Goal: Task Accomplishment & Management: Manage account settings

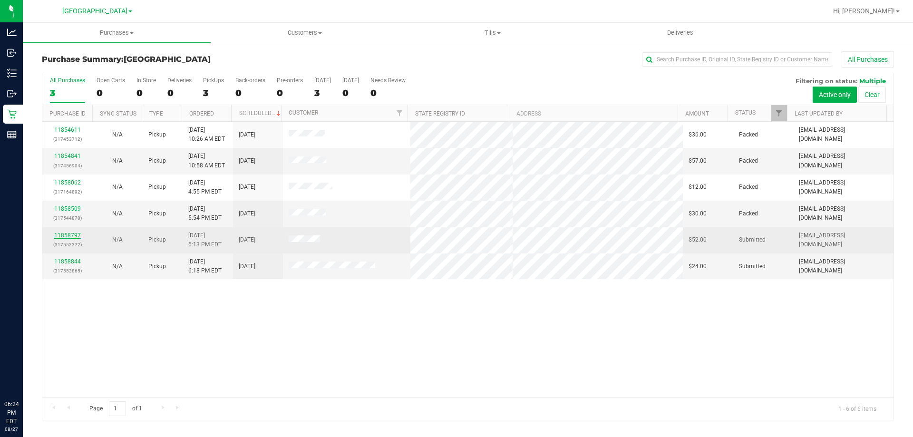
click at [74, 236] on link "11858797" at bounding box center [67, 235] width 27 height 7
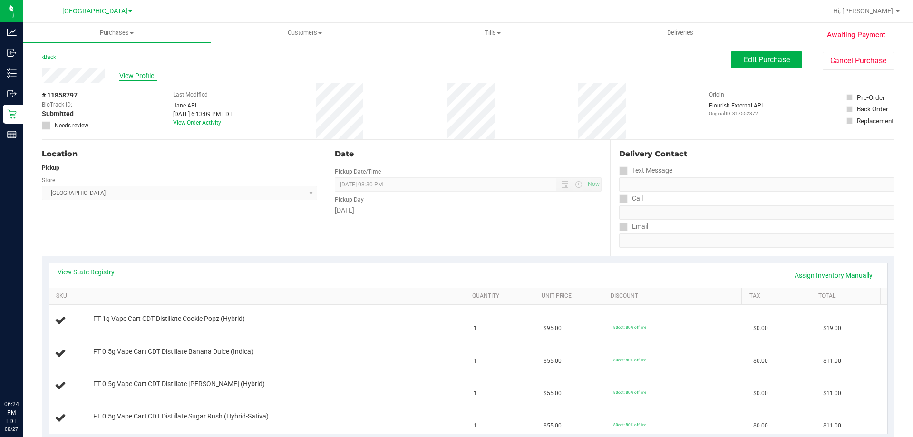
click at [139, 77] on span "View Profile" at bounding box center [138, 76] width 38 height 10
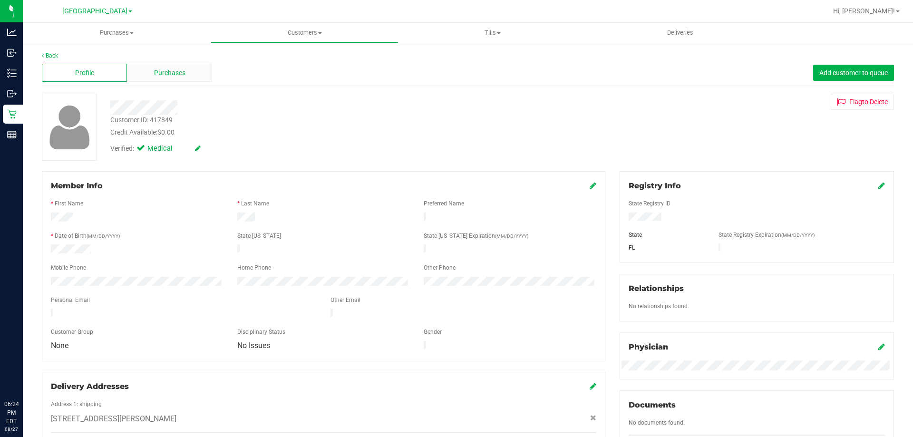
click at [163, 74] on span "Purchases" at bounding box center [169, 73] width 31 height 10
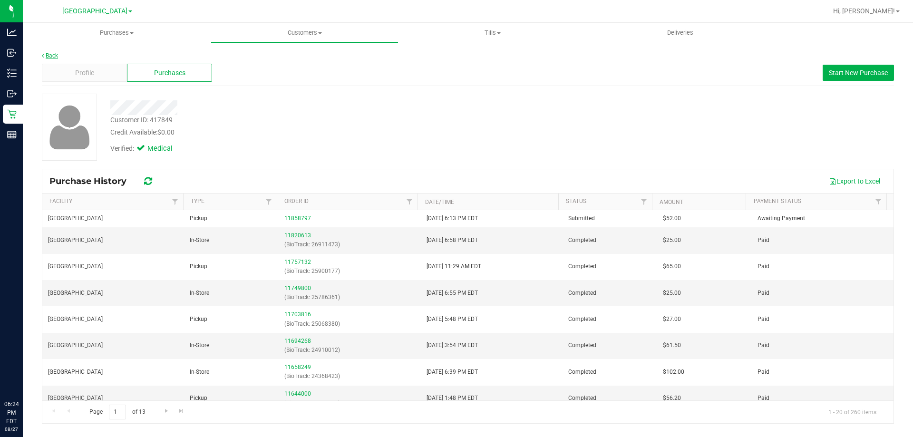
click at [52, 57] on link "Back" at bounding box center [50, 55] width 16 height 7
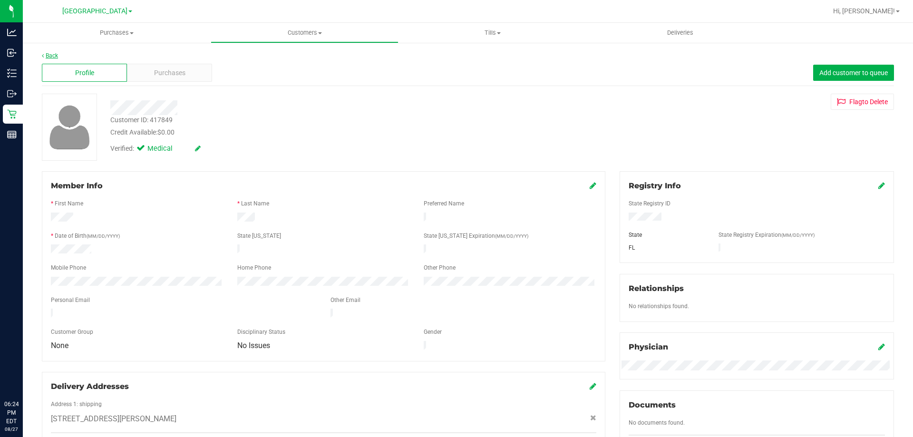
click at [53, 55] on link "Back" at bounding box center [50, 55] width 16 height 7
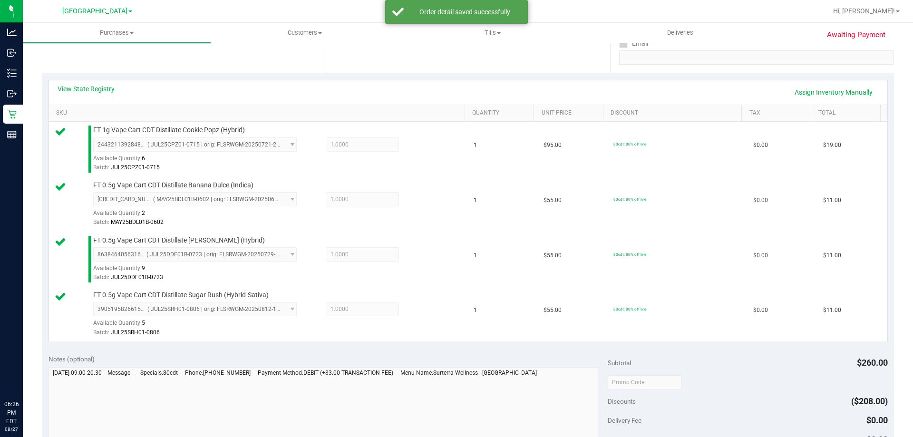
scroll to position [192, 0]
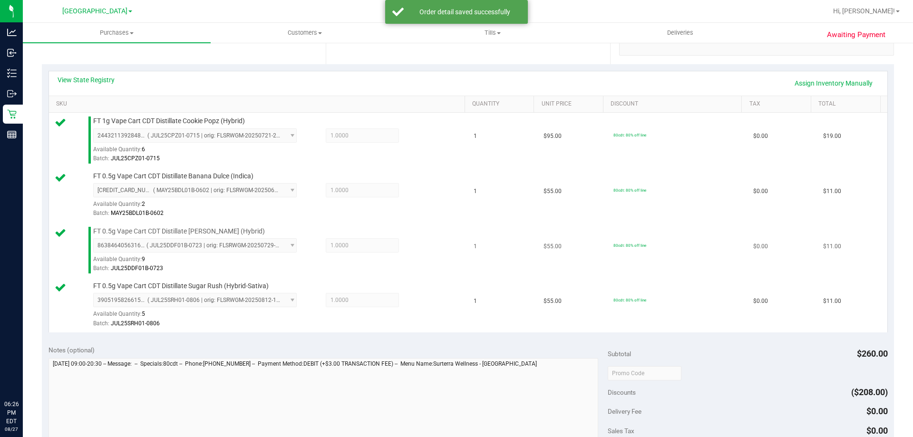
click at [786, 241] on td "$0.00" at bounding box center [782, 250] width 70 height 55
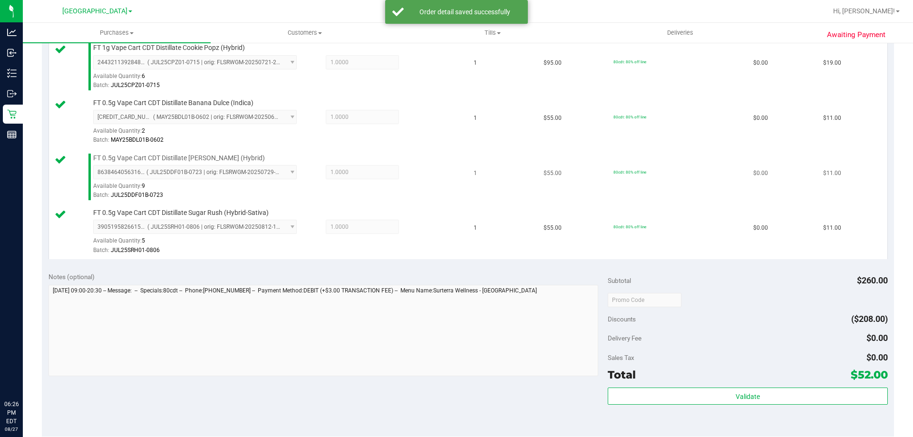
scroll to position [287, 0]
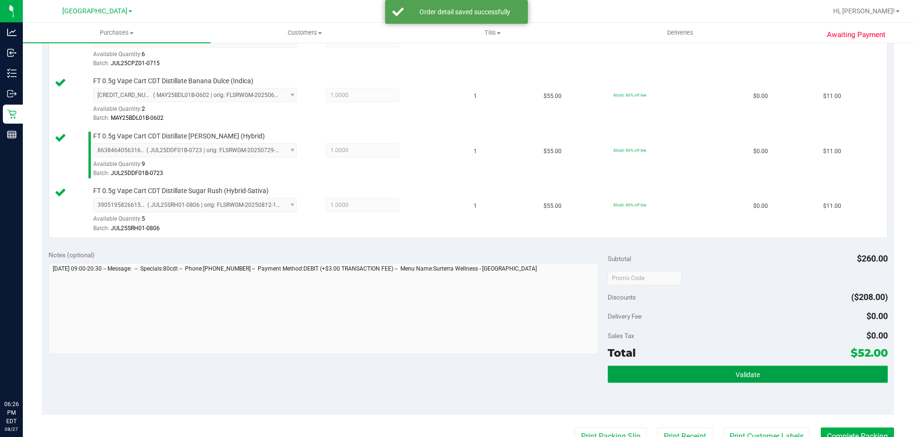
click at [719, 366] on button "Validate" at bounding box center [748, 374] width 280 height 17
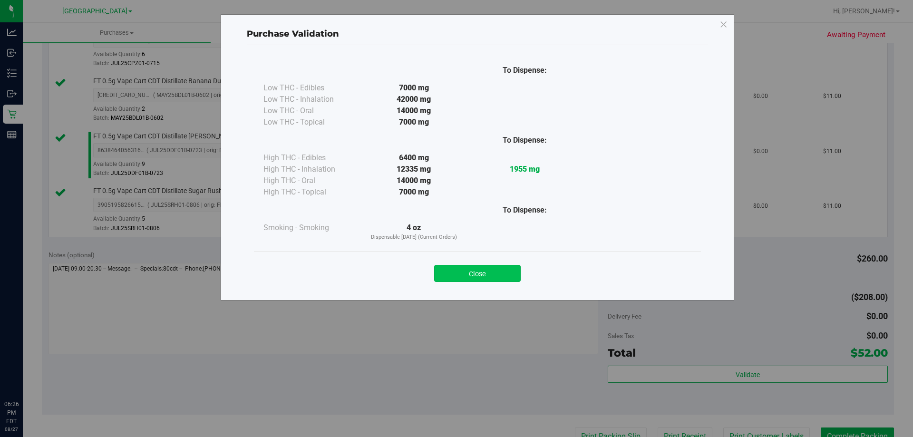
click at [485, 277] on button "Close" at bounding box center [477, 273] width 87 height 17
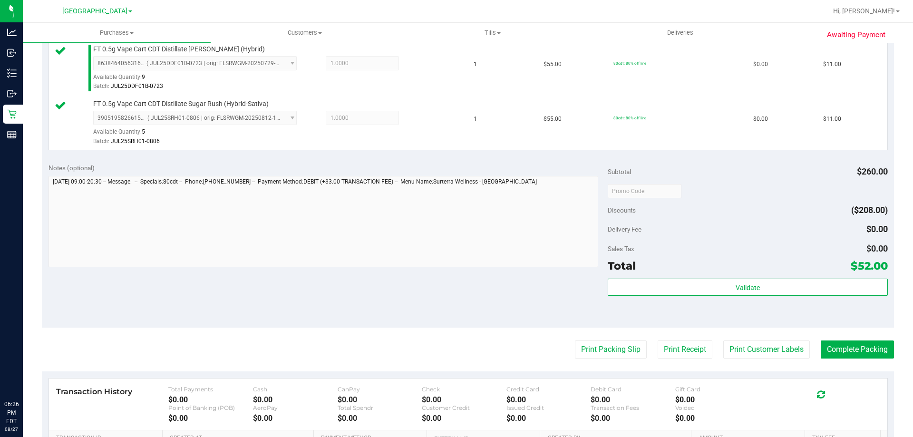
scroll to position [380, 0]
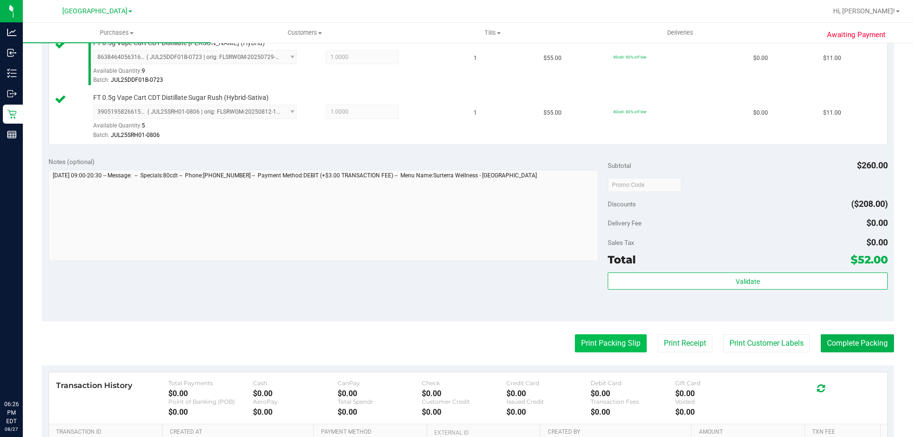
click at [604, 345] on button "Print Packing Slip" at bounding box center [611, 343] width 72 height 18
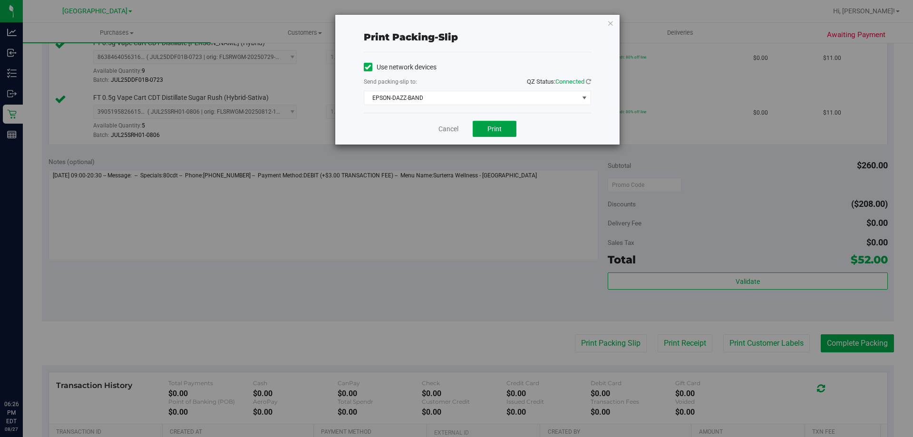
click at [501, 136] on button "Print" at bounding box center [495, 129] width 44 height 16
click at [439, 129] on link "Cancel" at bounding box center [448, 129] width 20 height 10
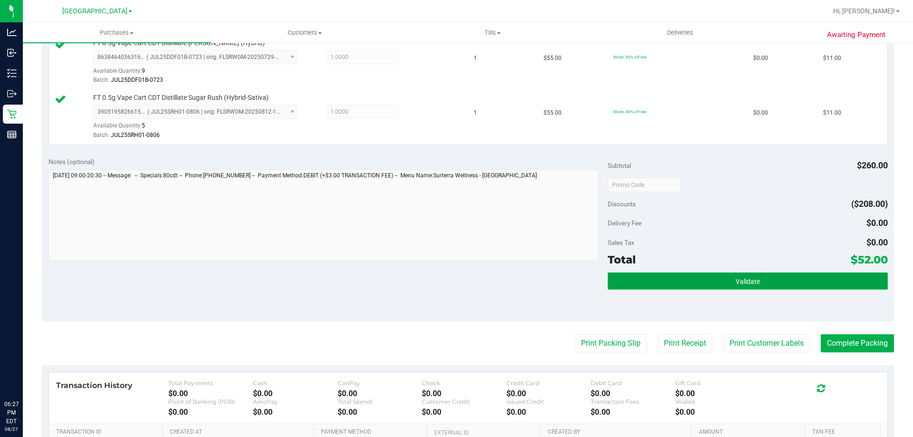
click at [662, 273] on button "Validate" at bounding box center [748, 280] width 280 height 17
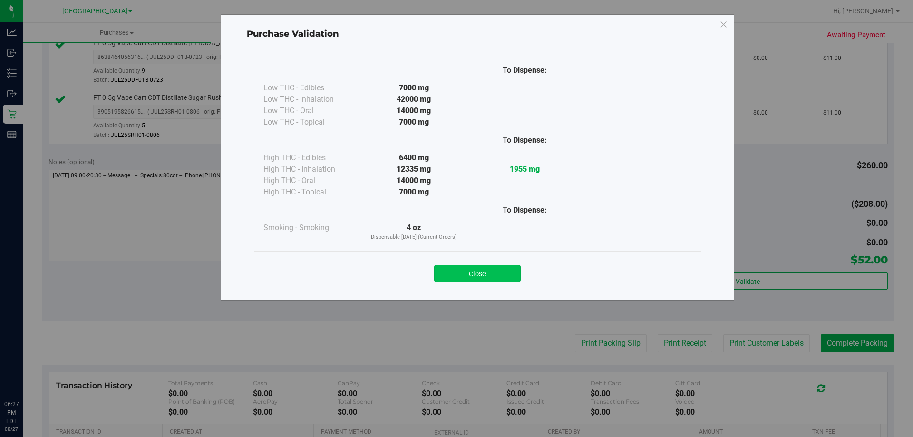
click at [479, 267] on button "Close" at bounding box center [477, 273] width 87 height 17
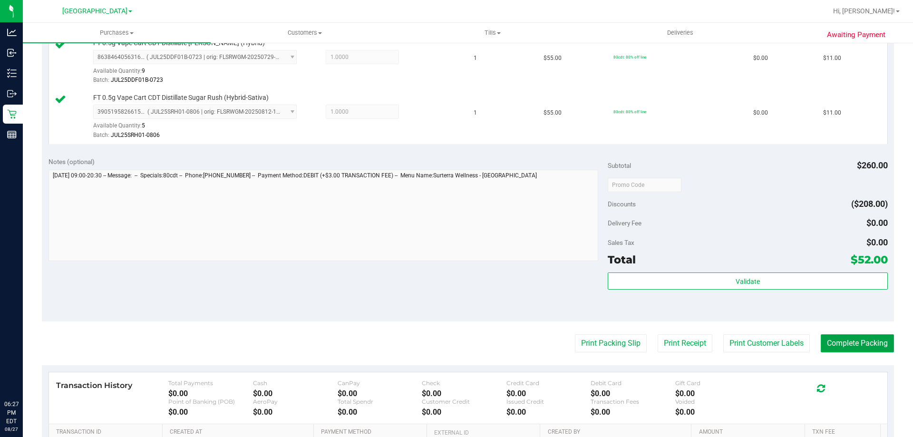
click at [836, 340] on button "Complete Packing" at bounding box center [857, 343] width 73 height 18
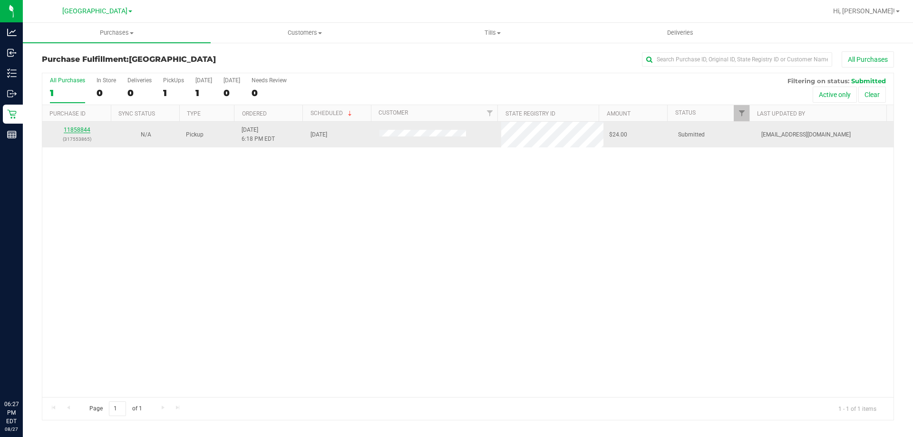
click at [79, 129] on link "11858844" at bounding box center [77, 129] width 27 height 7
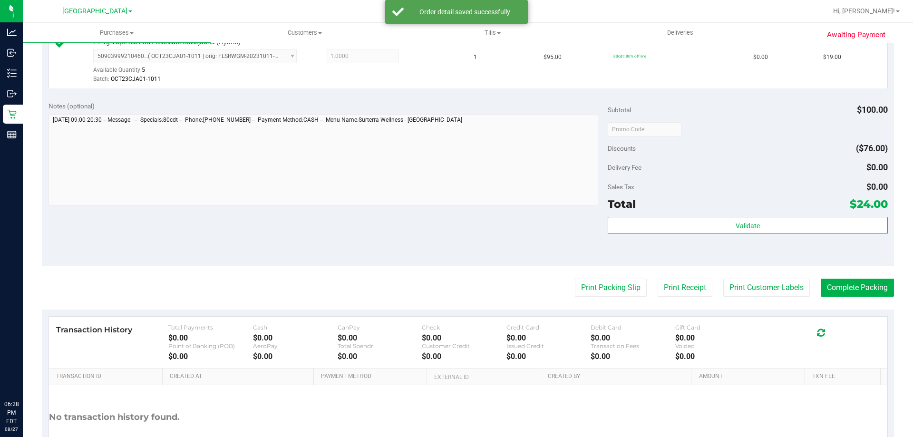
scroll to position [333, 0]
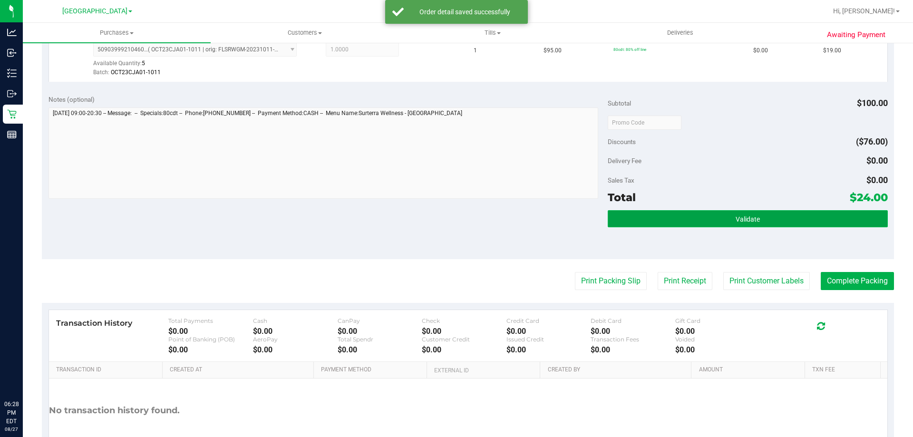
click at [635, 219] on button "Validate" at bounding box center [748, 218] width 280 height 17
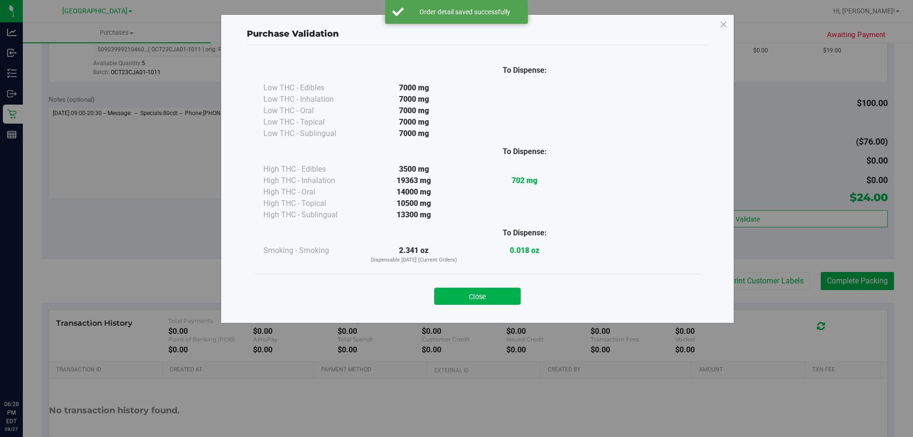
click at [468, 298] on button "Close" at bounding box center [477, 296] width 87 height 17
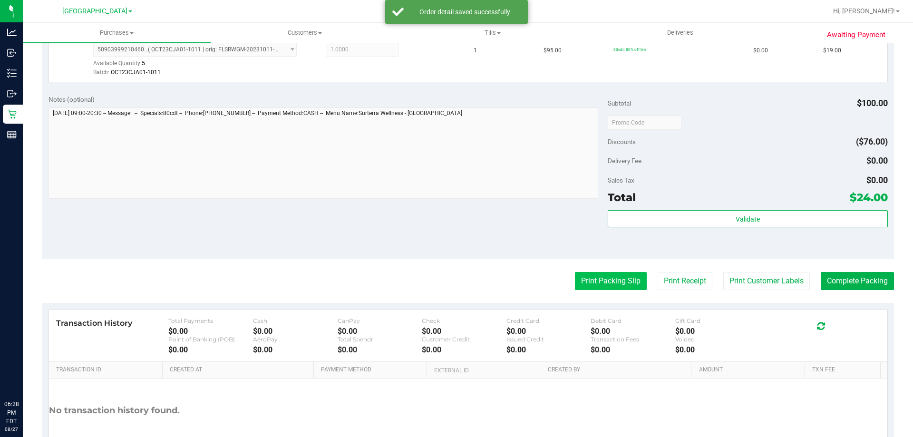
click at [603, 274] on button "Print Packing Slip" at bounding box center [611, 281] width 72 height 18
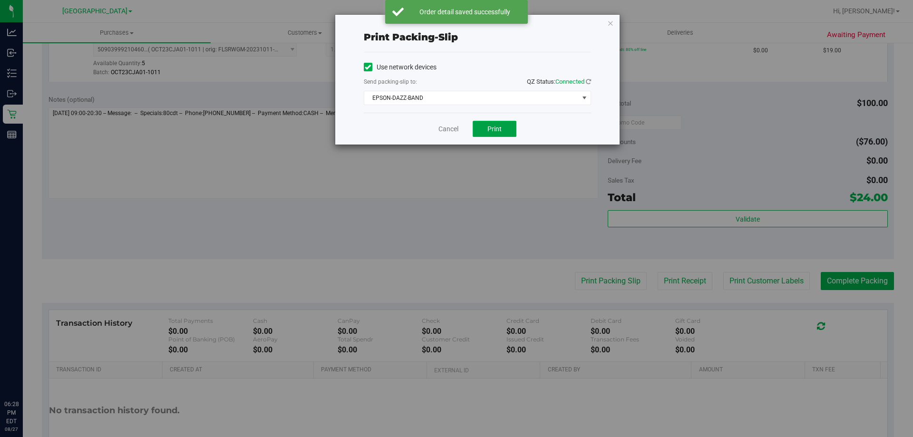
click at [484, 126] on button "Print" at bounding box center [495, 129] width 44 height 16
click at [452, 130] on link "Cancel" at bounding box center [448, 129] width 20 height 10
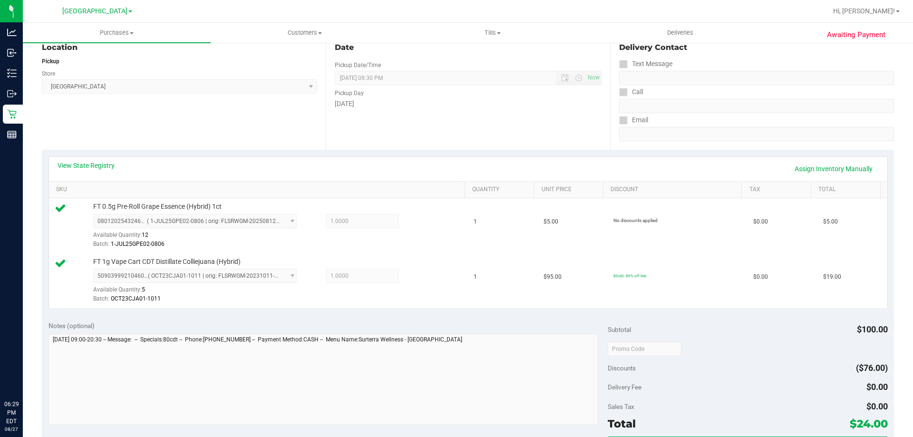
scroll to position [190, 0]
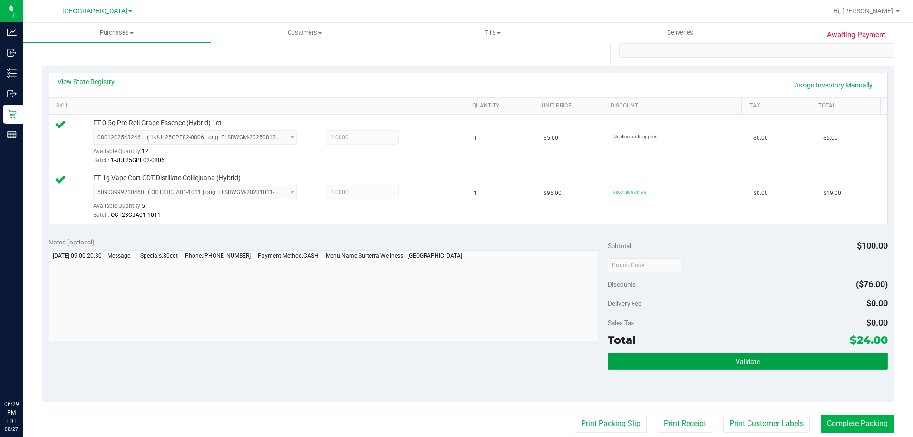
click at [763, 366] on button "Validate" at bounding box center [748, 361] width 280 height 17
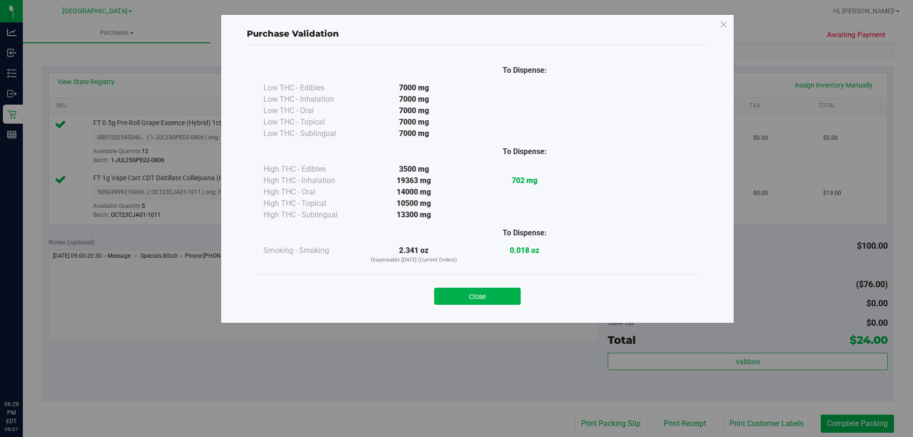
click at [495, 292] on button "Close" at bounding box center [477, 296] width 87 height 17
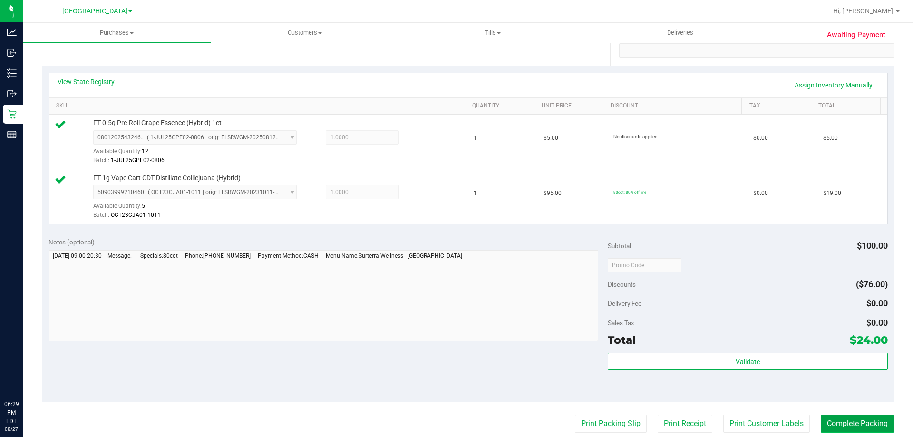
click at [821, 417] on button "Complete Packing" at bounding box center [857, 424] width 73 height 18
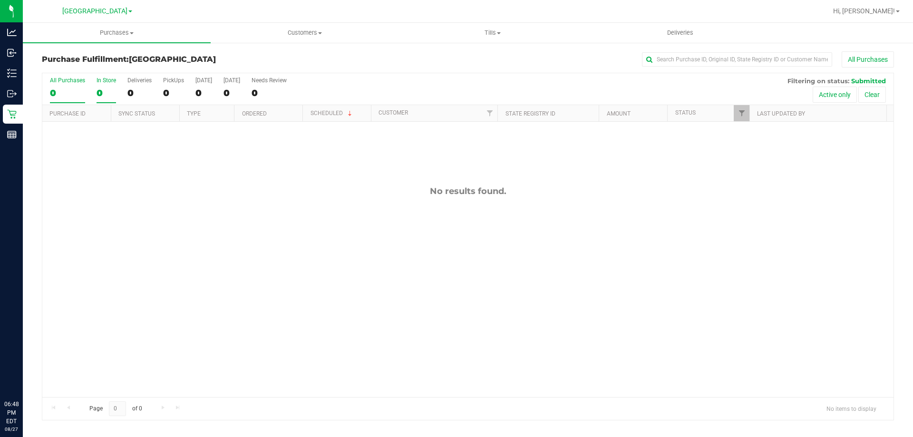
click at [100, 85] on label "In Store 0" at bounding box center [106, 90] width 19 height 26
click at [0, 0] on input "In Store 0" at bounding box center [0, 0] width 0 height 0
click at [63, 88] on div "0" at bounding box center [67, 92] width 35 height 11
click at [0, 0] on input "All Purchases 0" at bounding box center [0, 0] width 0 height 0
